Goal: Task Accomplishment & Management: Use online tool/utility

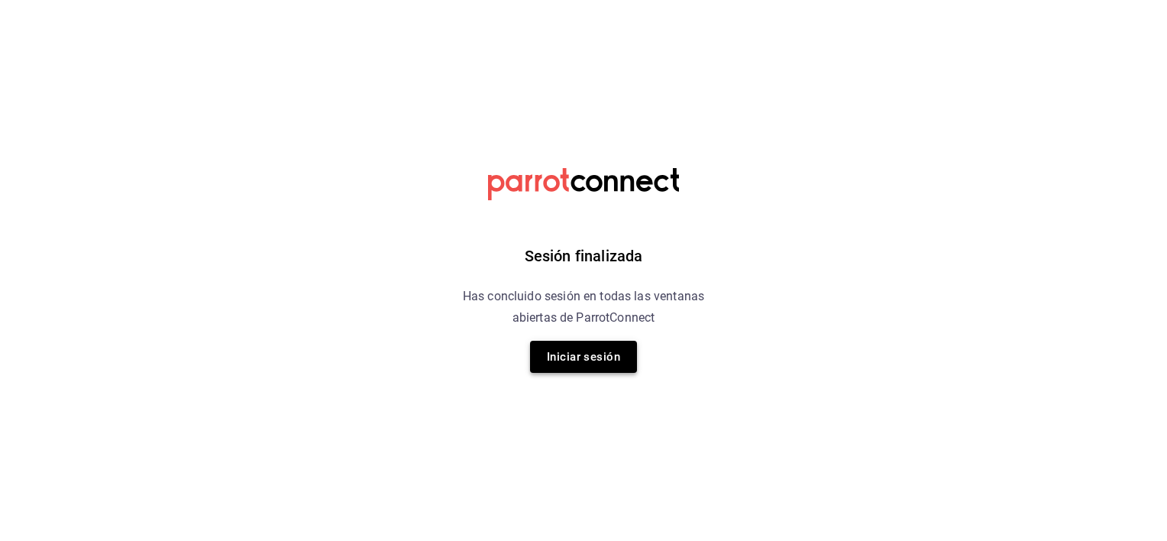
click at [568, 360] on button "Iniciar sesión" at bounding box center [583, 357] width 107 height 32
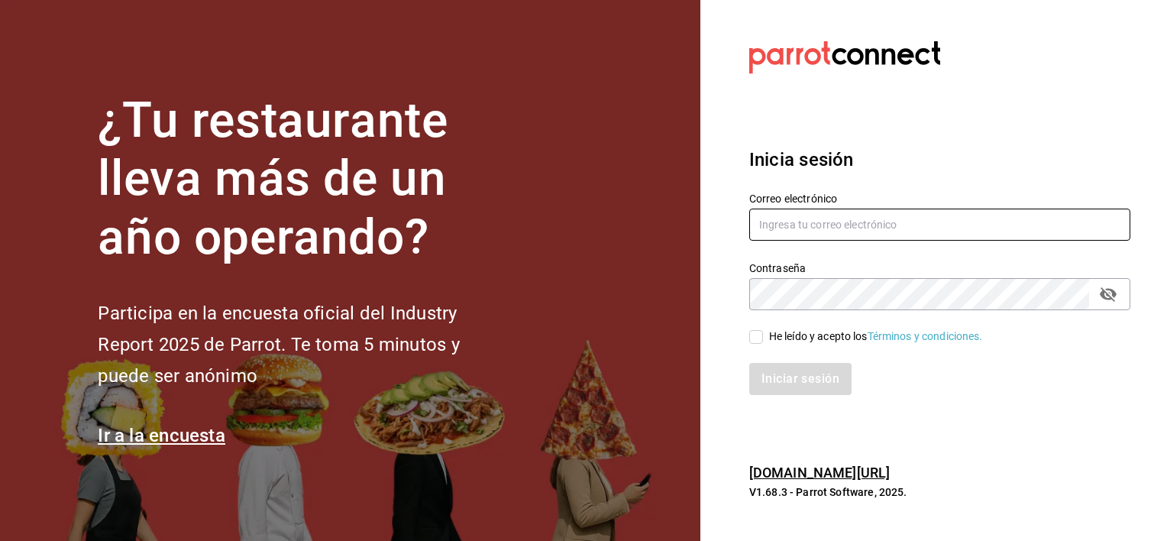
type input "hotaru.lomas@grupocosteno.com"
click at [761, 330] on input "He leído y acepto los Términos y condiciones." at bounding box center [756, 337] width 14 height 14
checkbox input "true"
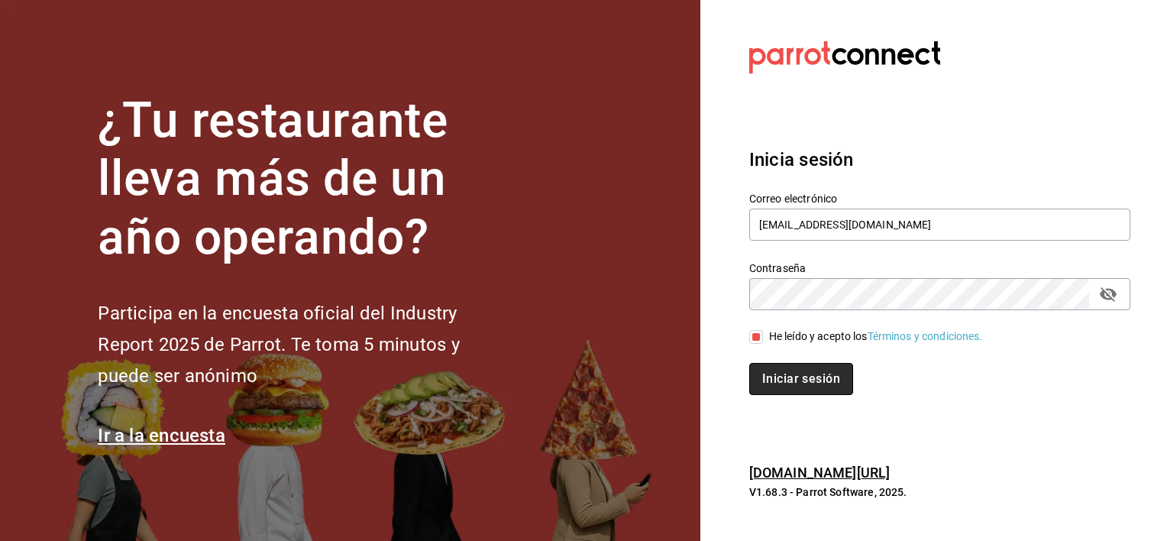
click at [783, 373] on button "Iniciar sesión" at bounding box center [801, 379] width 104 height 32
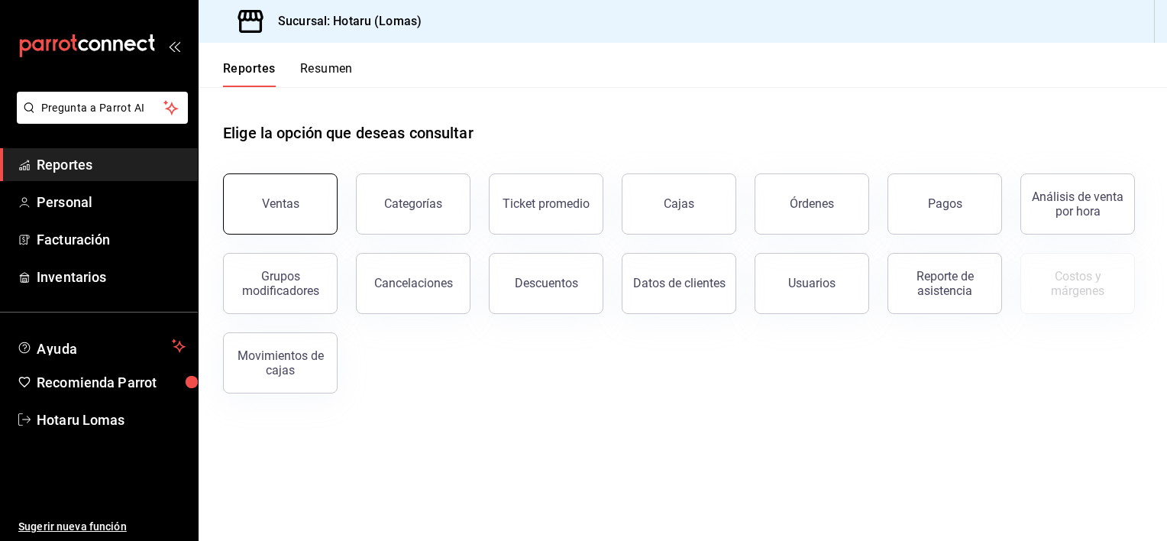
click at [269, 213] on button "Ventas" at bounding box center [280, 203] width 115 height 61
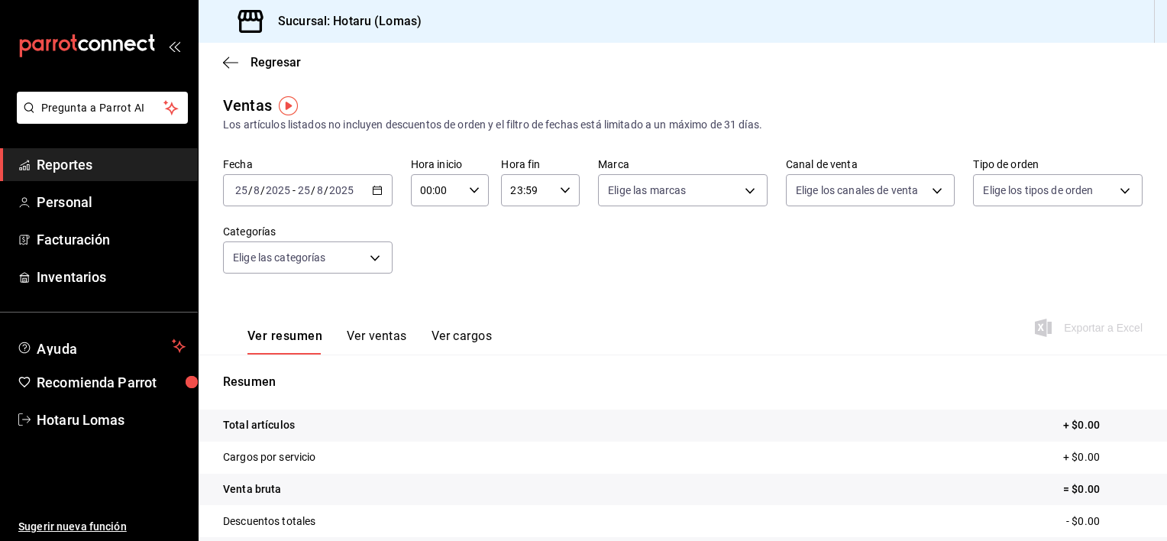
click at [312, 183] on div "[DATE] [DATE] - [DATE] [DATE]" at bounding box center [308, 190] width 170 height 32
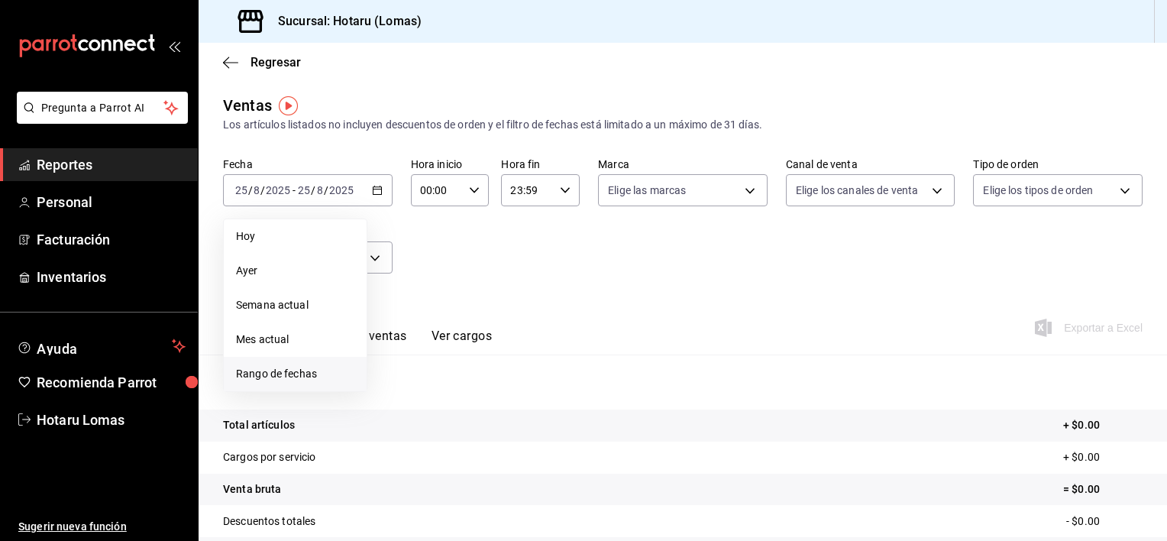
click at [289, 367] on span "Rango de fechas" at bounding box center [295, 374] width 118 height 16
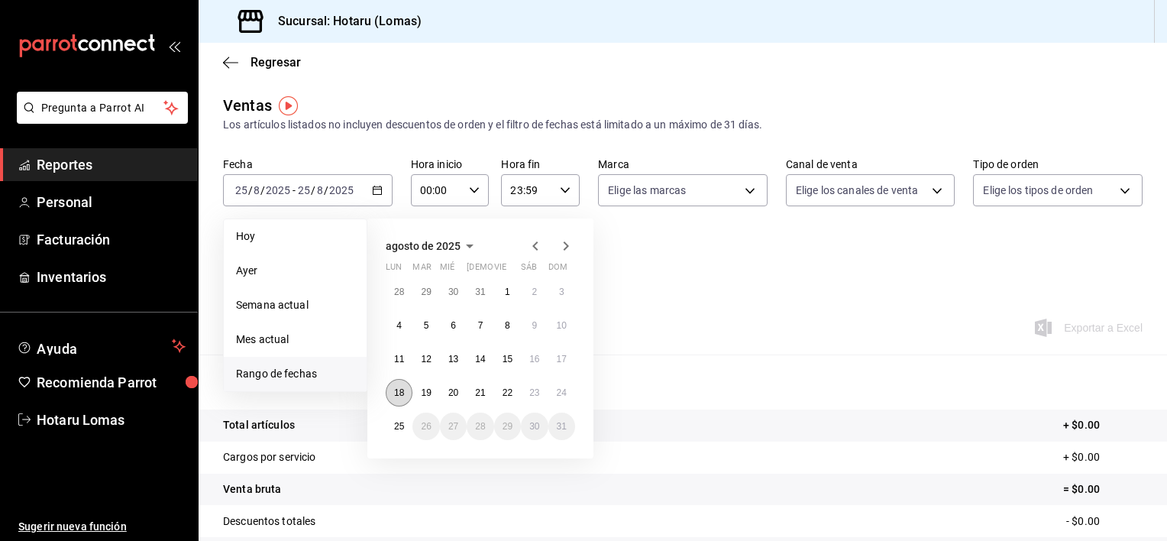
click at [398, 391] on abbr "18" at bounding box center [399, 392] width 10 height 11
drag, startPoint x: 398, startPoint y: 391, endPoint x: 571, endPoint y: 385, distance: 173.5
click at [571, 385] on div "28 29 30 31 1 2 3 4 5 6 7 8 9 10 11 12 13 14 15 16 17 18 19 20 21 22 23 24 25 2…" at bounding box center [480, 359] width 189 height 162
click at [571, 385] on button "24" at bounding box center [561, 392] width 27 height 27
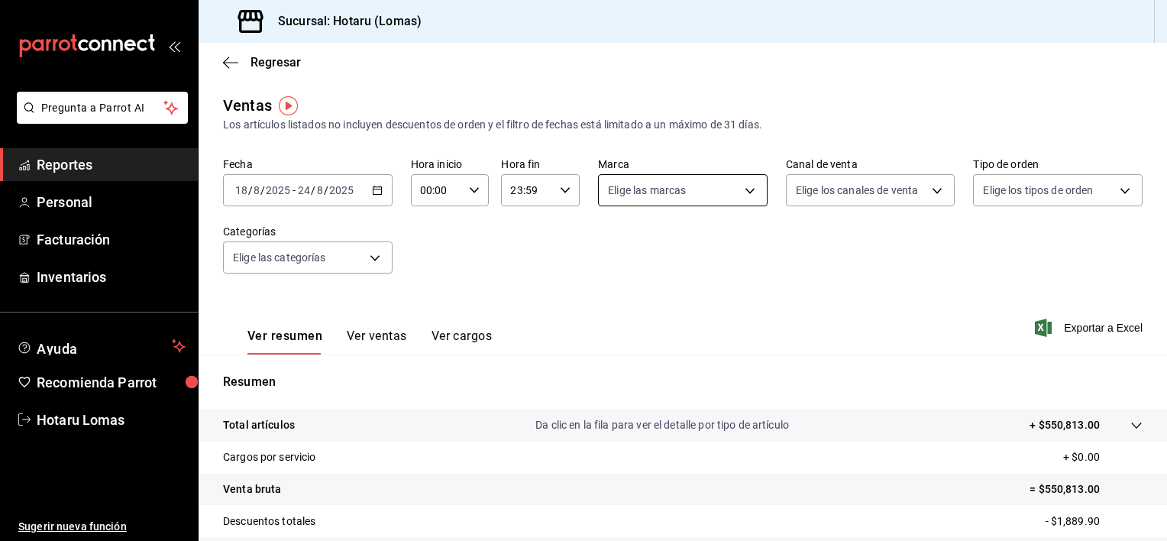
click at [741, 192] on body "Pregunta a Parrot AI Reportes Personal Facturación Inventarios Ayuda Recomienda…" at bounding box center [583, 270] width 1167 height 541
click at [611, 249] on input "checkbox" at bounding box center [610, 250] width 14 height 14
checkbox input "true"
type input "3e56ebbd-5443-43e7-93f2-907a73195741"
checkbox input "true"
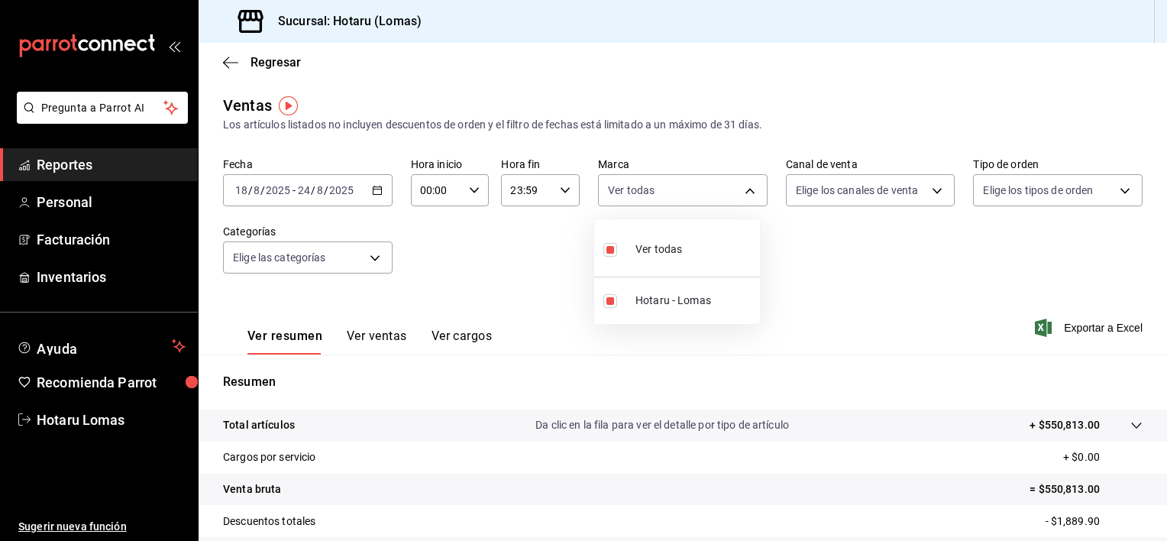
click at [935, 186] on div at bounding box center [583, 270] width 1167 height 541
click at [927, 192] on body "Pregunta a Parrot AI Reportes Personal Facturación Inventarios Ayuda Recomienda…" at bounding box center [583, 270] width 1167 height 541
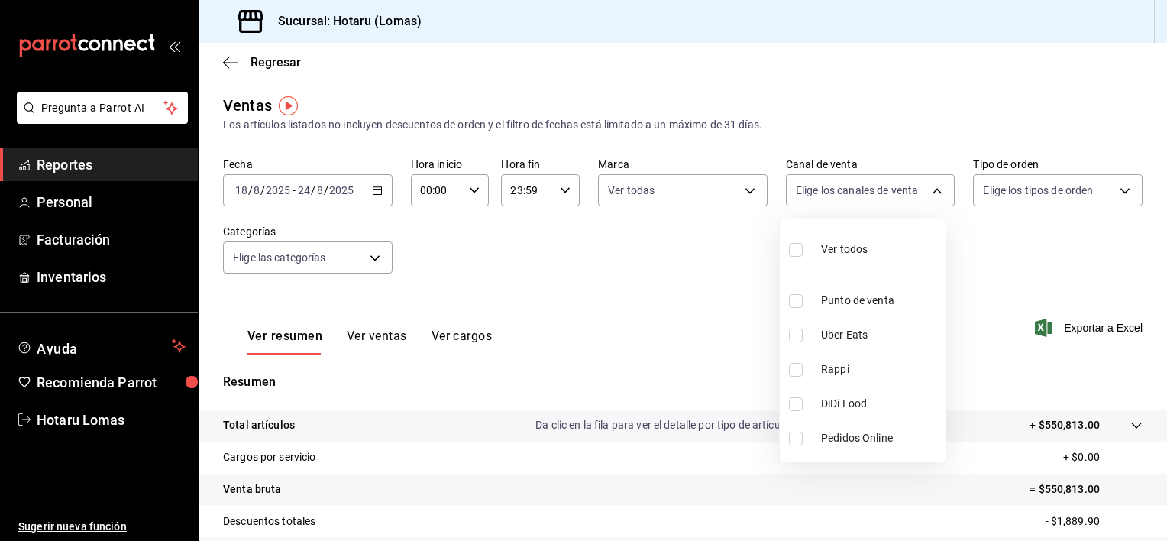
click at [798, 247] on input "checkbox" at bounding box center [796, 250] width 14 height 14
checkbox input "true"
type input "PARROT,UBER_EATS,RAPPI,DIDI_FOOD,ONLINE"
checkbox input "true"
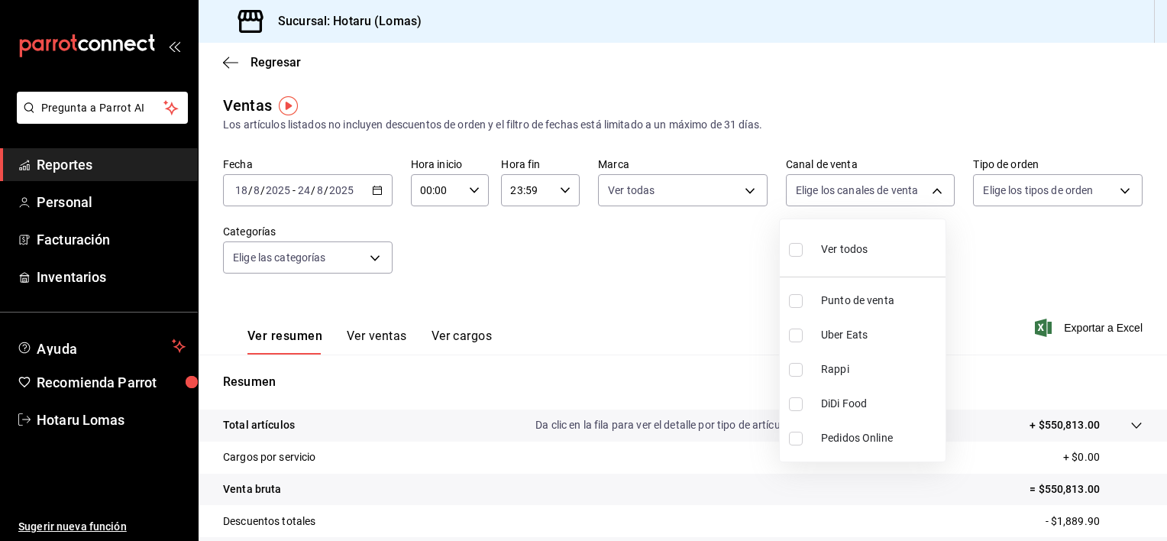
checkbox input "true"
click at [1121, 179] on div at bounding box center [583, 270] width 1167 height 541
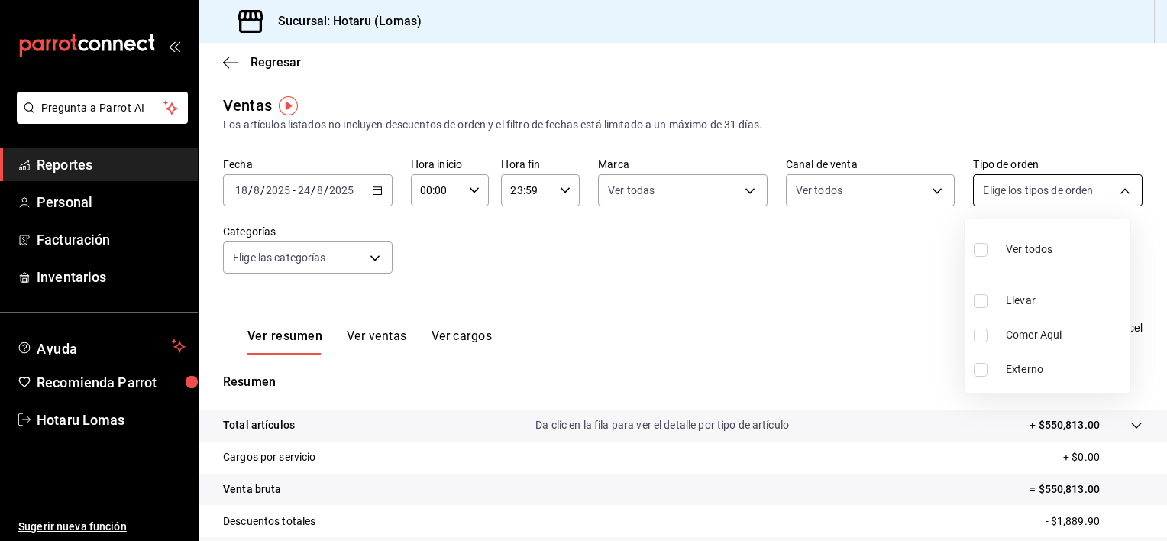
click at [1109, 191] on body "Pregunta a Parrot AI Reportes Personal Facturación Inventarios Ayuda Recomienda…" at bounding box center [583, 270] width 1167 height 541
click at [972, 247] on li "Ver todos" at bounding box center [1048, 247] width 166 height 45
type input "899a4b0f-9bfe-4524-9241-6382deeeae59,b42e7cc8-ee80-43b1-a1e6-a021e86c4ad7,EXTER…"
checkbox input "true"
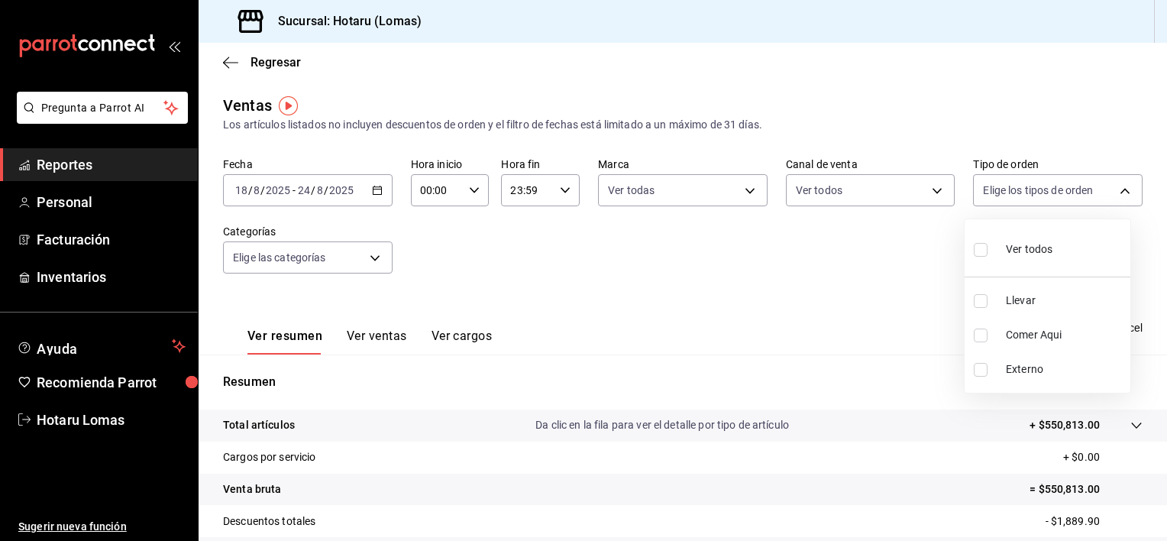
checkbox input "true"
click at [360, 254] on div at bounding box center [583, 270] width 1167 height 541
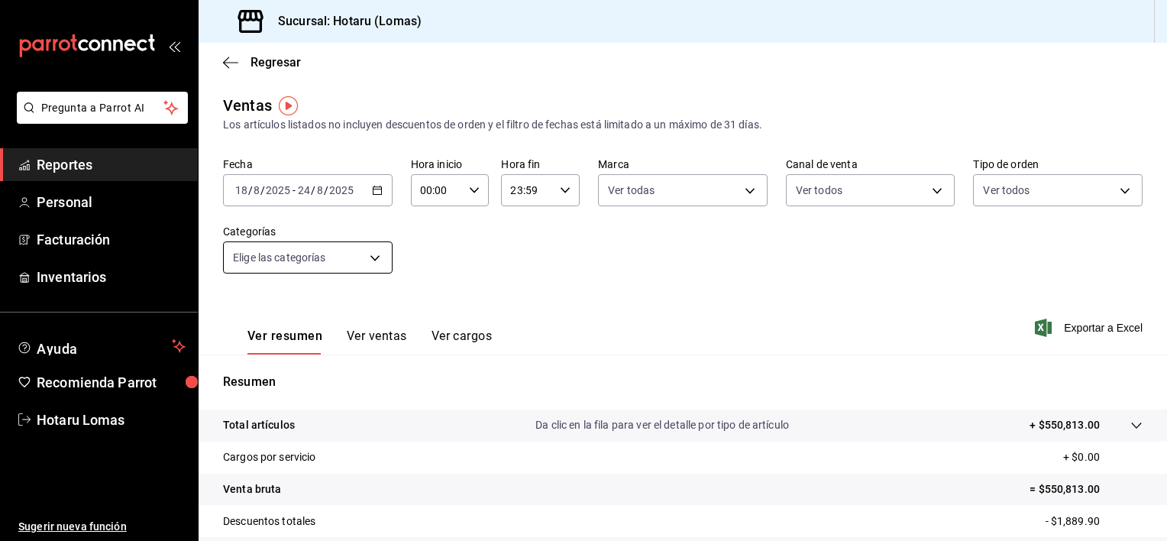
click at [370, 255] on body "Pregunta a Parrot AI Reportes Personal Facturación Inventarios Ayuda Recomienda…" at bounding box center [583, 270] width 1167 height 541
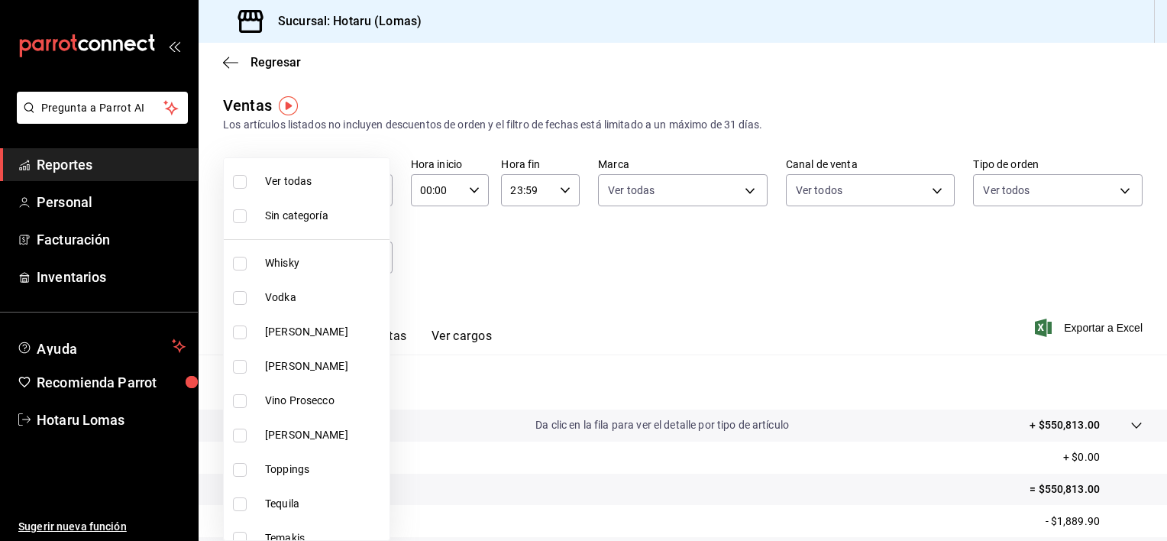
click at [238, 183] on input "checkbox" at bounding box center [240, 182] width 14 height 14
checkbox input "true"
type input "fbab3e25-4d8f-420c-b630-be820f104942,3e583561-a8ae-484f-bffa-23a66a36d1e2,2ac29…"
checkbox input "true"
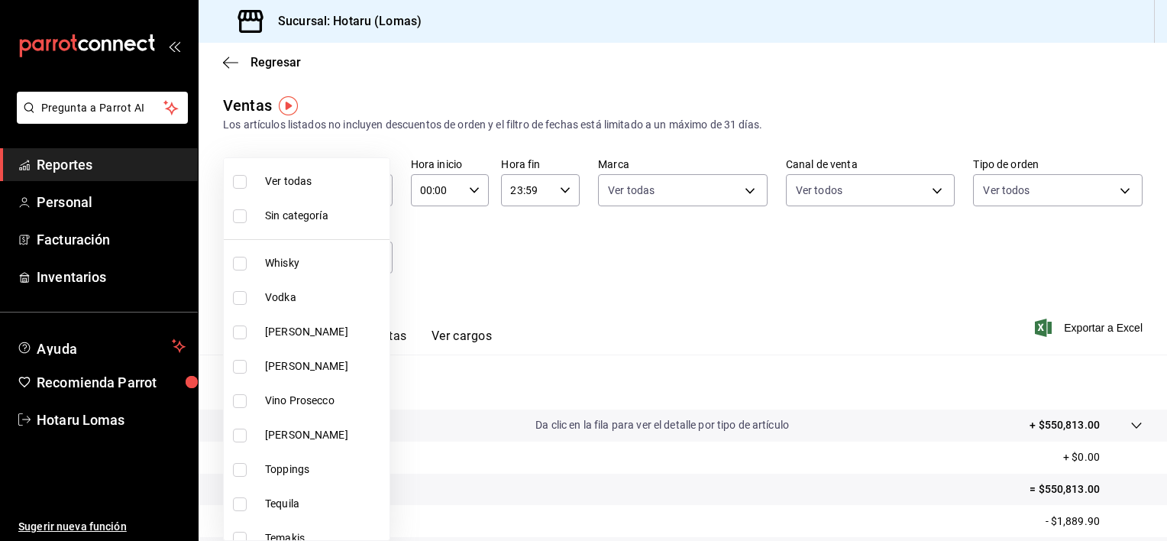
checkbox input "true"
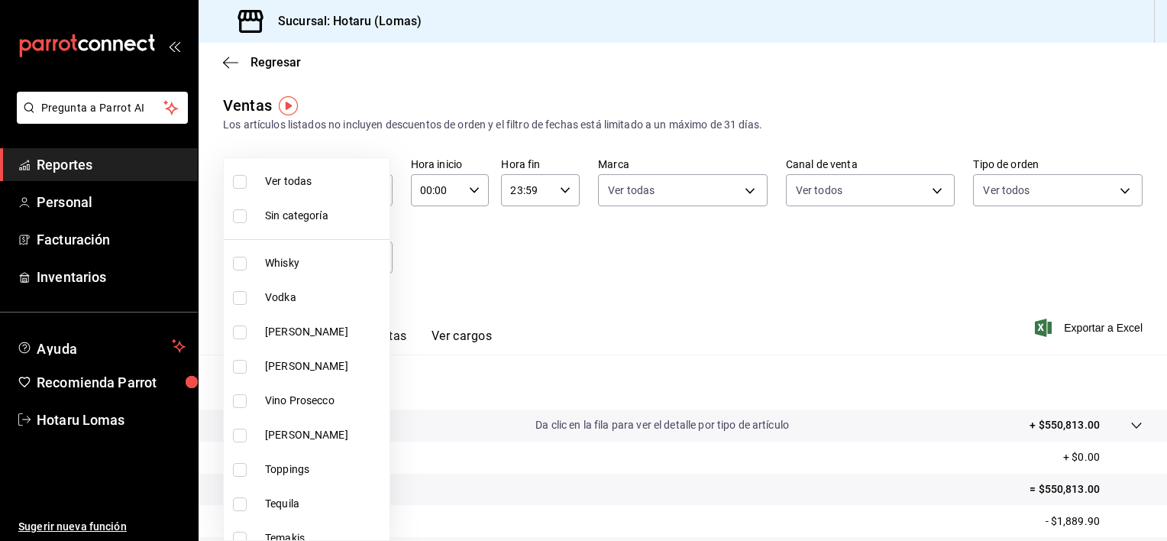
checkbox input "true"
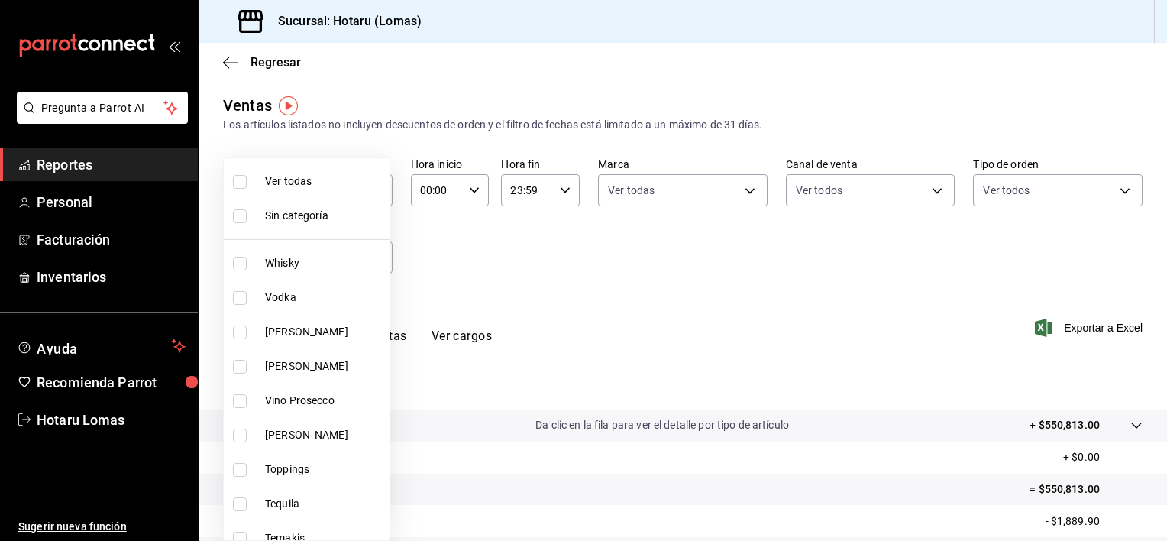
checkbox input "true"
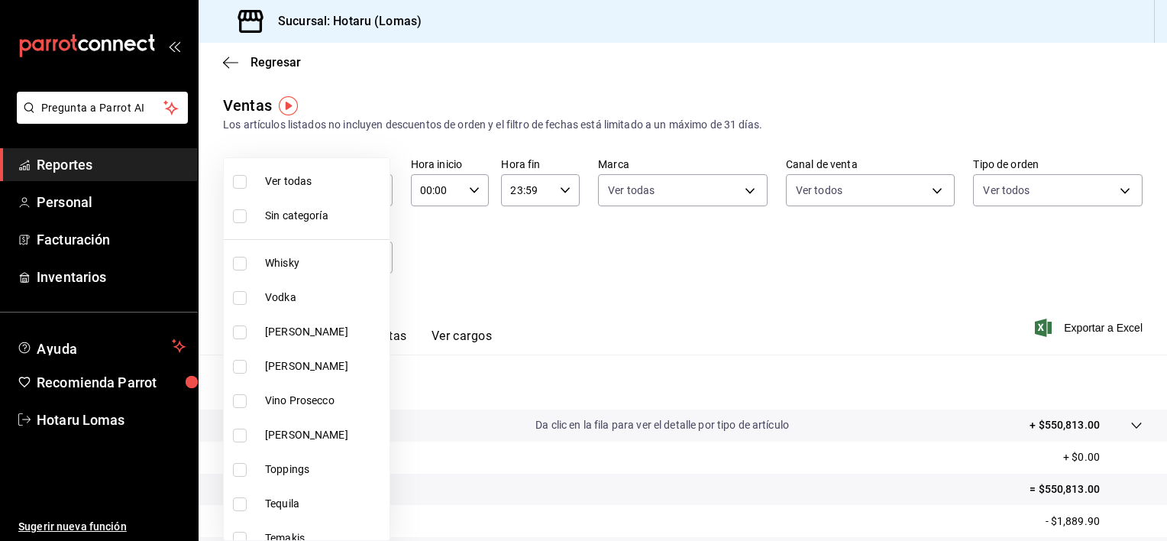
checkbox input "true"
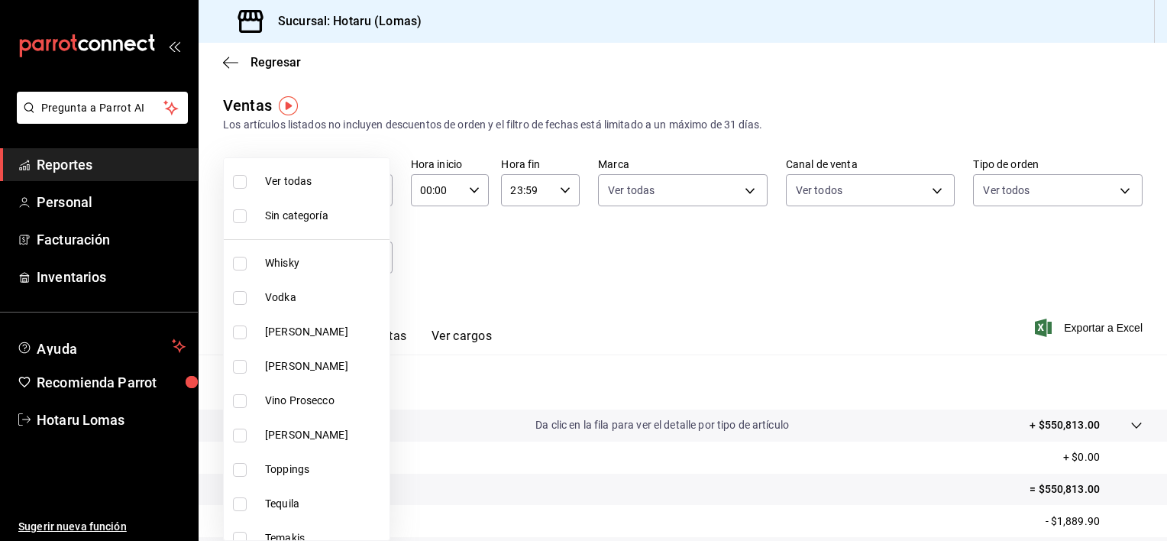
checkbox input "true"
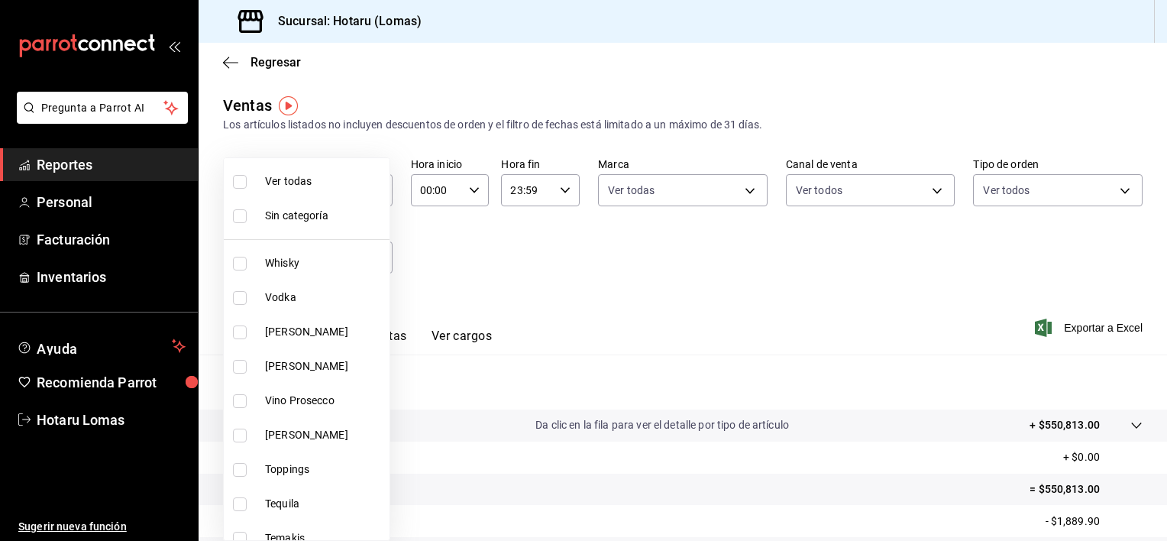
checkbox input "true"
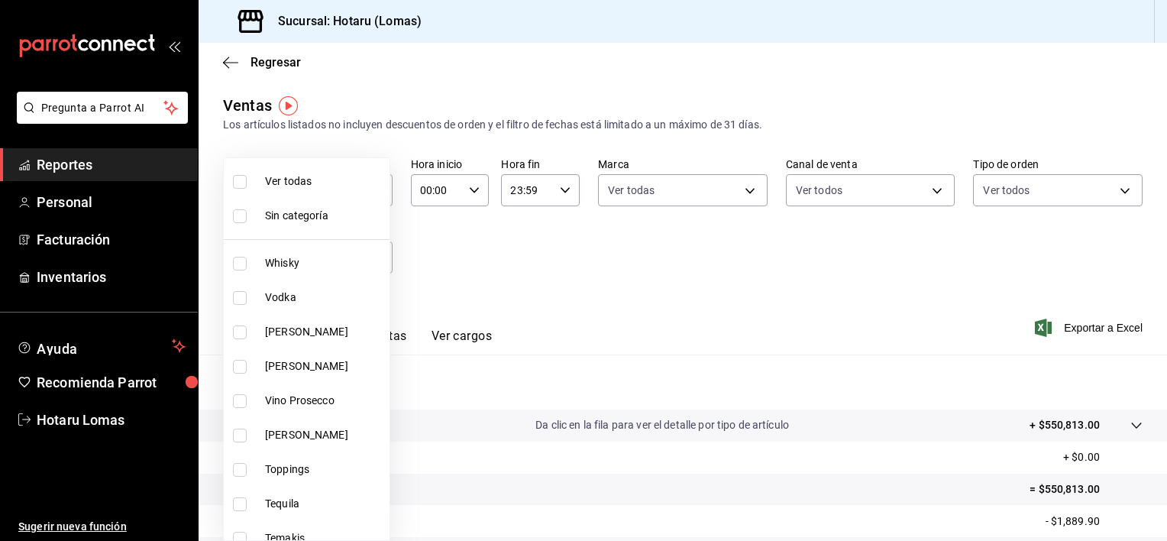
checkbox input "true"
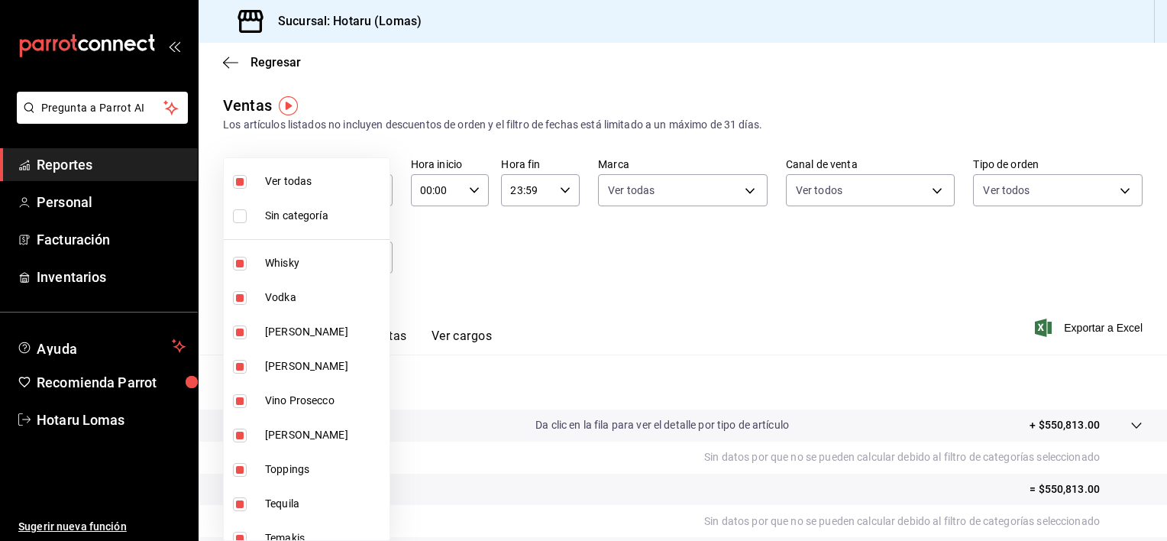
click at [1055, 326] on div at bounding box center [583, 270] width 1167 height 541
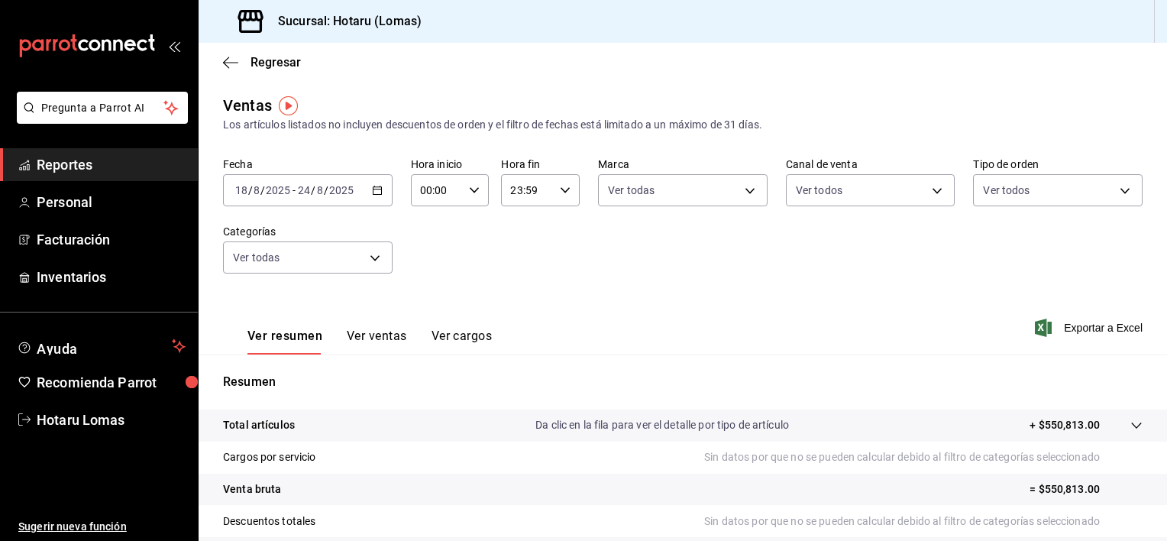
click at [1055, 326] on span "Exportar a Excel" at bounding box center [1090, 327] width 105 height 18
